Goal: Ask a question

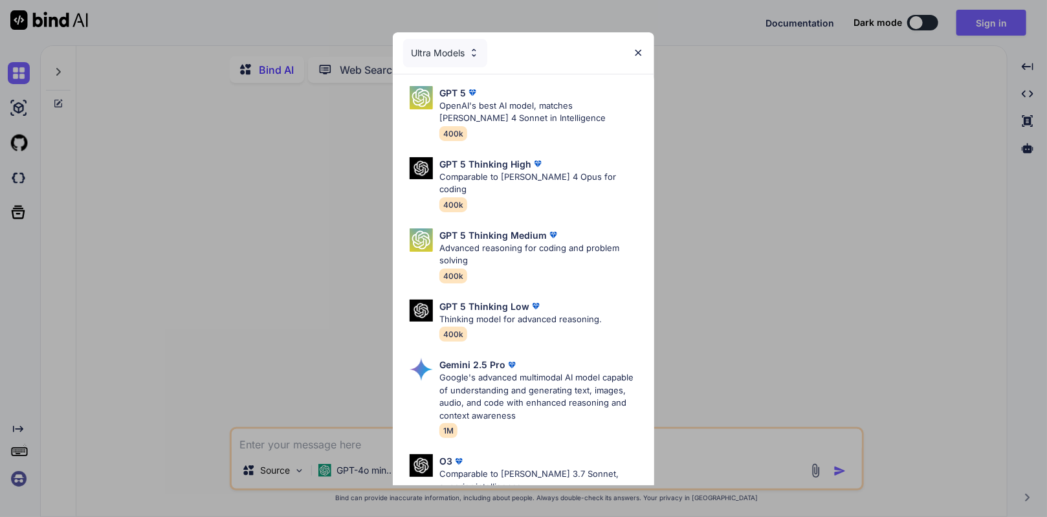
type textarea "x"
click at [640, 50] on img at bounding box center [638, 52] width 11 height 11
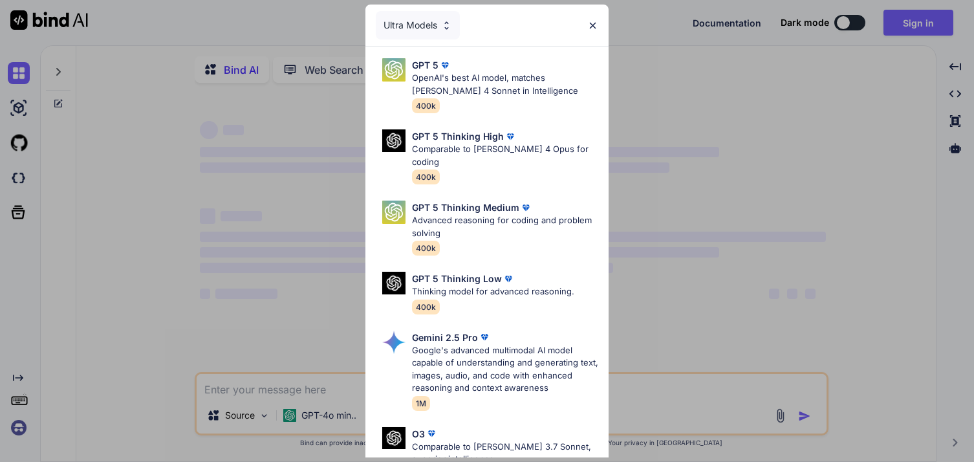
type textarea "x"
click at [593, 22] on img at bounding box center [592, 25] width 11 height 11
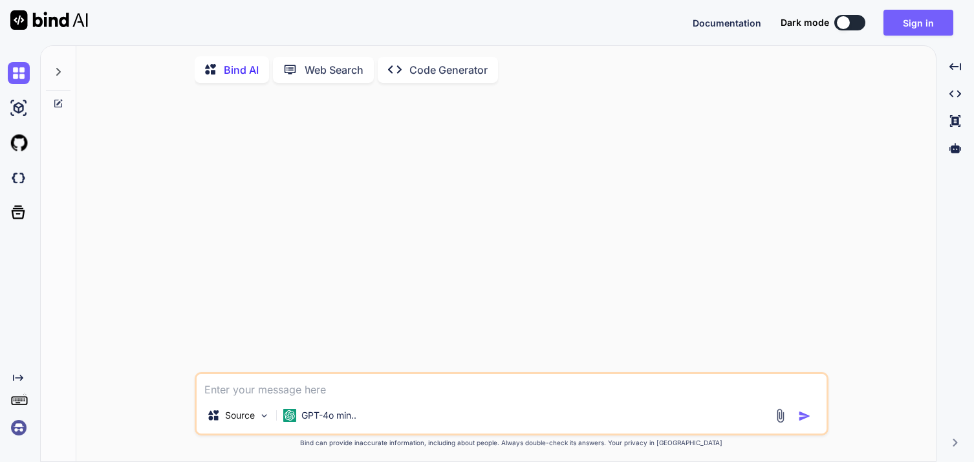
click at [212, 388] on textarea at bounding box center [512, 385] width 630 height 23
paste textarea "A train leaves City A at 60 km/h and another leaves City B (300 km away) at 40 …"
type textarea "A train leaves City A at 60 km/h and another leaves City B (300 km away) at 40 …"
type textarea "x"
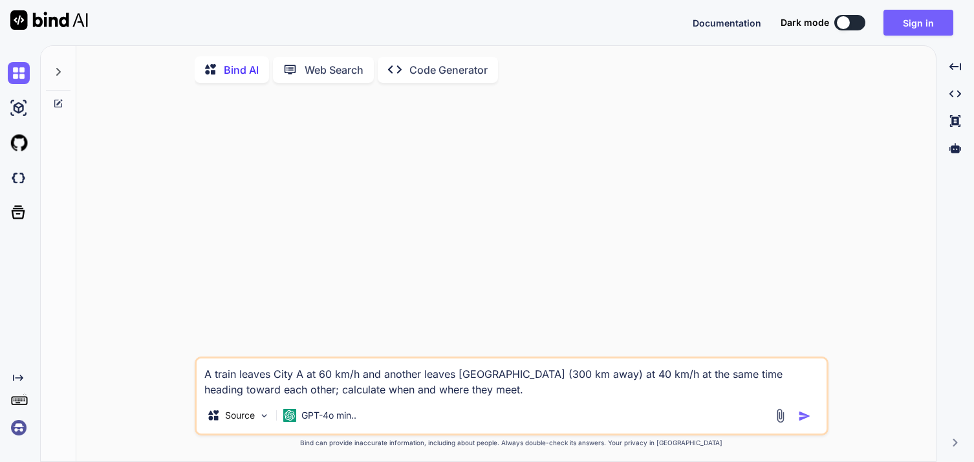
type textarea "A train leaves City A at 60 km/h and another leaves City B (300 km away) at 40 …"
click at [802, 418] on img "button" at bounding box center [804, 416] width 13 height 13
type textarea "x"
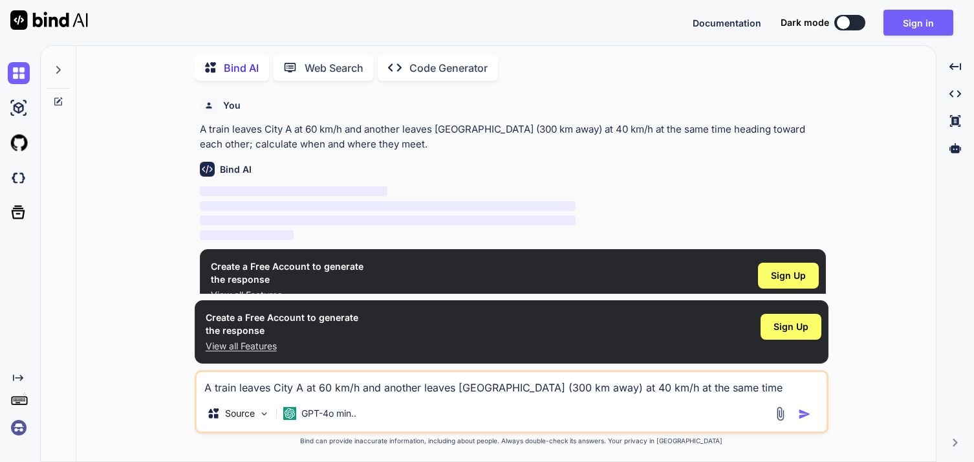
scroll to position [23, 0]
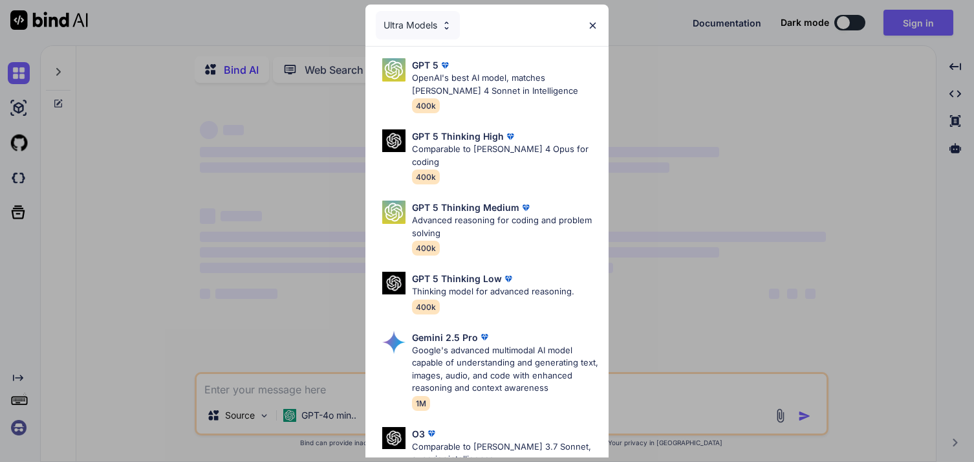
type textarea "x"
click at [491, 78] on p "OpenAI's best AI model, matches [PERSON_NAME] 4 Sonnet in Intelligence" at bounding box center [505, 84] width 187 height 25
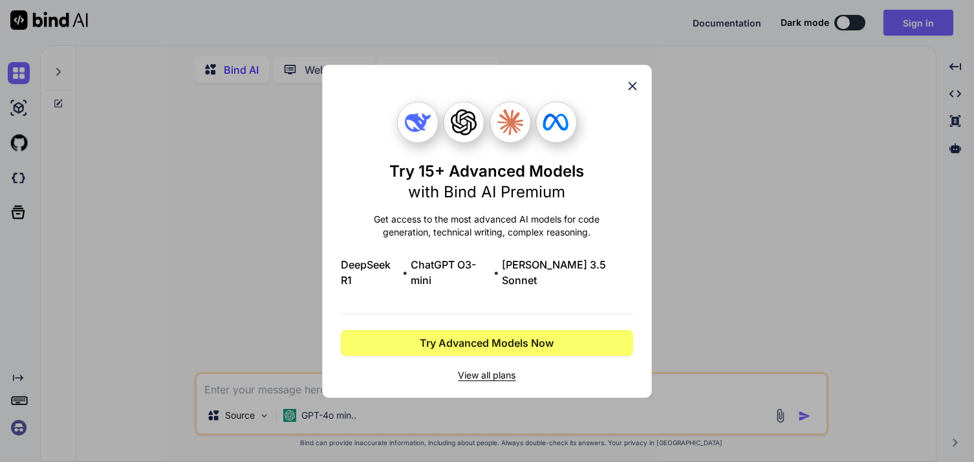
click at [633, 93] on icon at bounding box center [633, 86] width 14 height 14
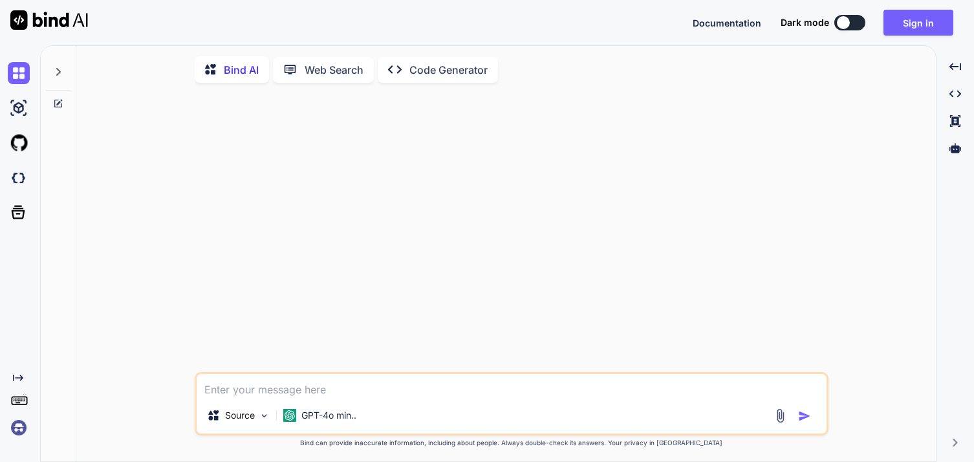
click at [263, 392] on textarea at bounding box center [512, 385] width 630 height 23
drag, startPoint x: 255, startPoint y: 397, endPoint x: 540, endPoint y: 221, distance: 334.7
click at [540, 221] on div at bounding box center [512, 232] width 631 height 279
